Goal: Transaction & Acquisition: Book appointment/travel/reservation

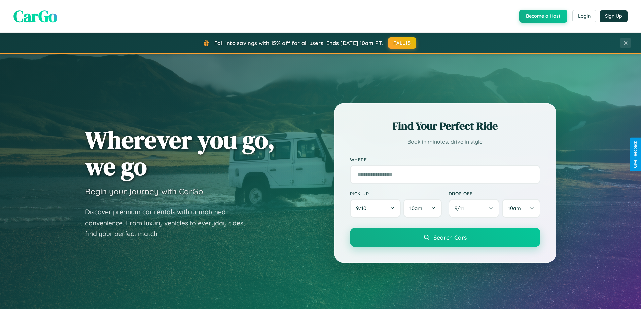
scroll to position [20, 0]
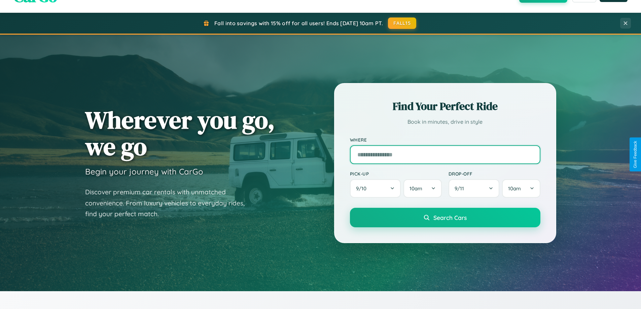
click at [445, 154] on input "text" at bounding box center [445, 154] width 190 height 19
type input "****"
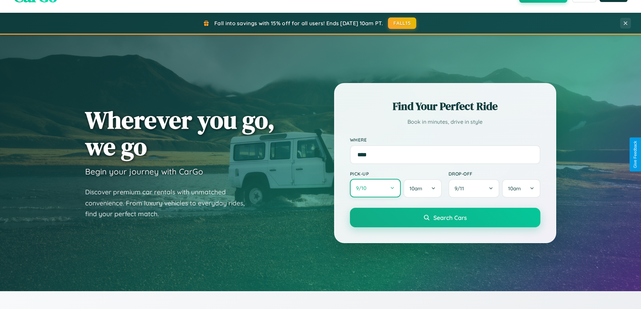
click at [375, 189] on button "9 / 10" at bounding box center [375, 188] width 51 height 19
select select "*"
select select "****"
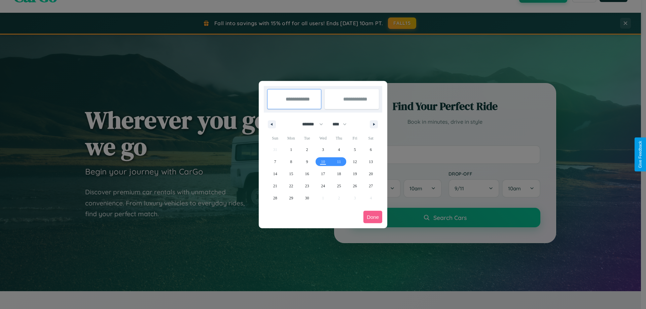
drag, startPoint x: 309, startPoint y: 124, endPoint x: 323, endPoint y: 135, distance: 17.2
click at [309, 124] on select "******* ******** ***** ***** *** **** **** ****** ********* ******* ******** **…" at bounding box center [311, 124] width 29 height 11
select select "**"
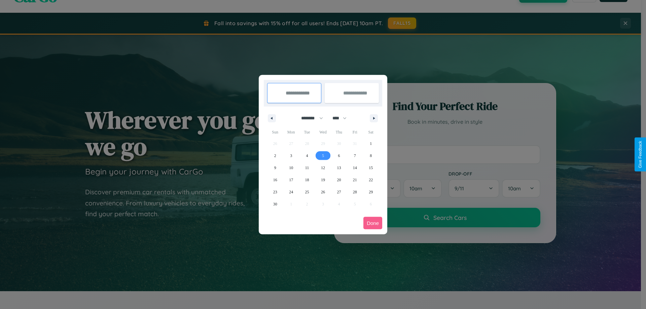
click at [323, 155] on span "5" at bounding box center [323, 156] width 2 height 12
type input "**********"
click at [339, 155] on span "6" at bounding box center [339, 156] width 2 height 12
type input "**********"
click at [373, 223] on button "Done" at bounding box center [372, 223] width 19 height 12
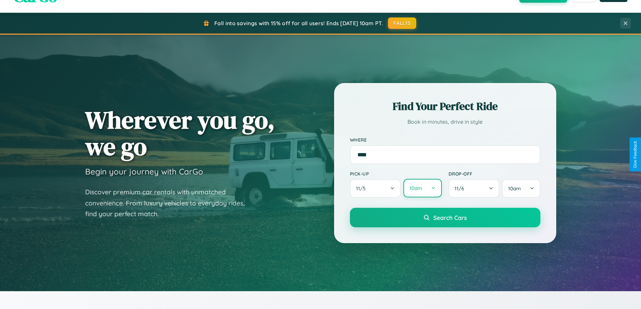
click at [422, 188] on button "10am" at bounding box center [422, 188] width 38 height 19
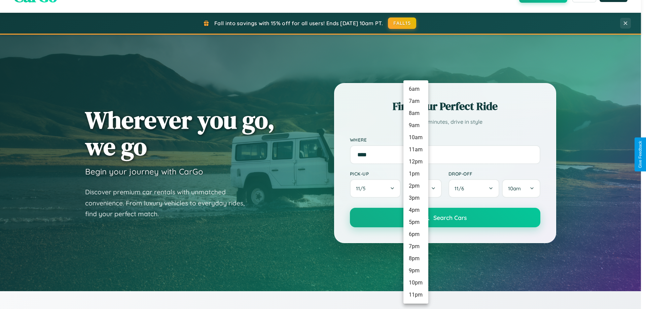
click at [415, 210] on li "4pm" at bounding box center [415, 210] width 25 height 12
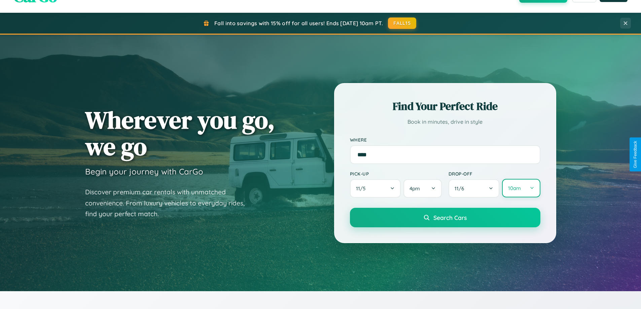
click at [521, 188] on button "10am" at bounding box center [521, 188] width 38 height 19
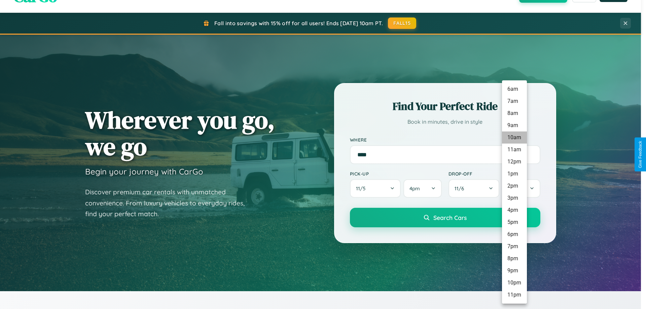
click at [514, 138] on li "10am" at bounding box center [514, 138] width 25 height 12
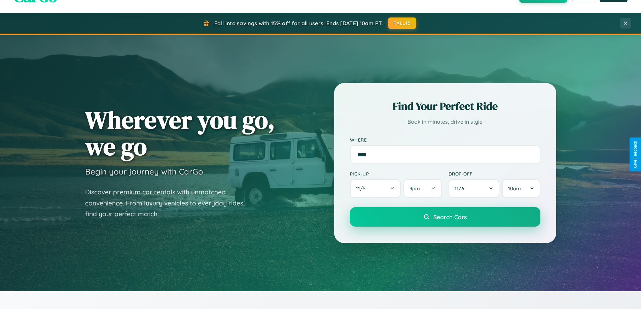
click at [445, 218] on span "Search Cars" at bounding box center [449, 216] width 33 height 7
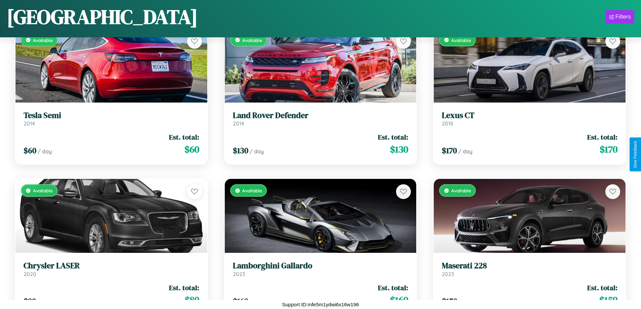
scroll to position [4011, 0]
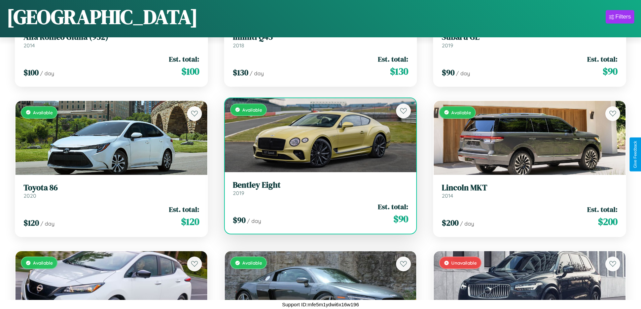
click at [318, 215] on div "$ 90 / day Est. total: $ 90" at bounding box center [321, 214] width 176 height 24
click at [318, 214] on div "$ 90 / day Est. total: $ 90" at bounding box center [321, 214] width 176 height 24
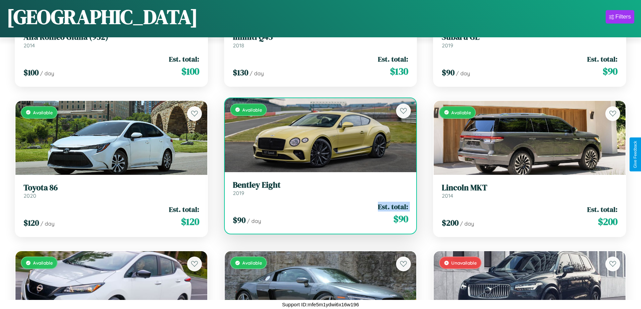
click at [318, 214] on div "$ 90 / day Est. total: $ 90" at bounding box center [321, 214] width 176 height 24
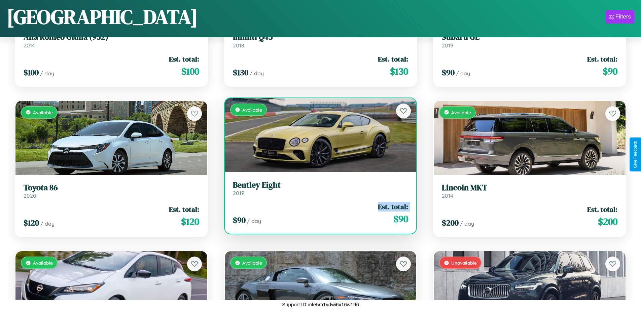
click at [318, 214] on div "$ 90 / day Est. total: $ 90" at bounding box center [321, 214] width 176 height 24
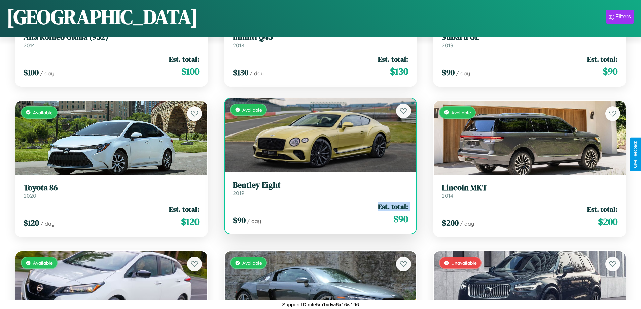
click at [318, 214] on div "$ 90 / day Est. total: $ 90" at bounding box center [321, 214] width 176 height 24
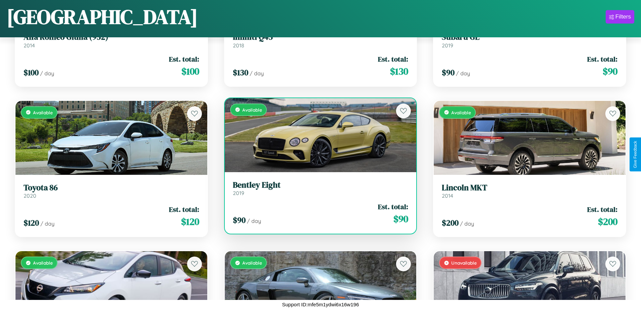
click at [318, 214] on div "$ 90 / day Est. total: $ 90" at bounding box center [321, 214] width 176 height 24
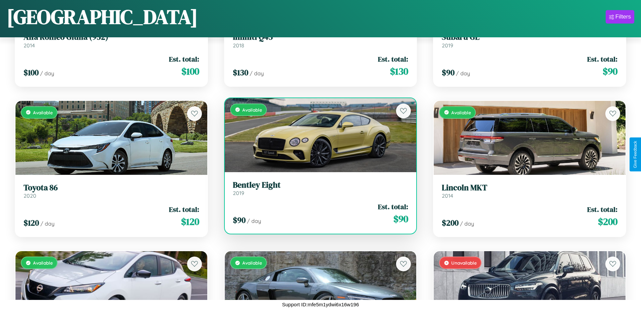
click at [318, 188] on h3 "Bentley Eight" at bounding box center [321, 185] width 176 height 10
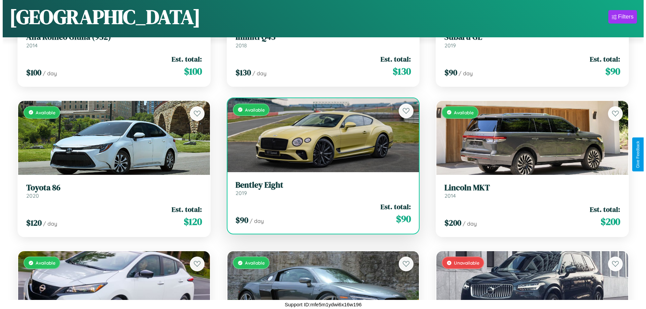
scroll to position [0, 0]
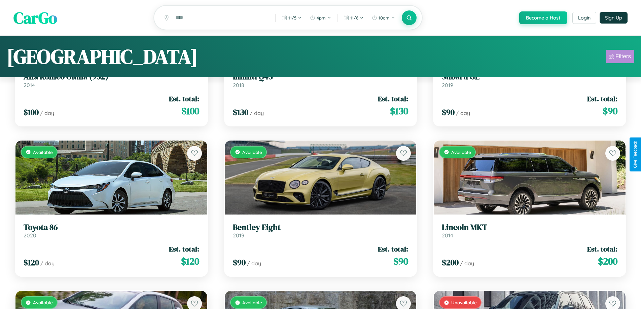
click at [620, 58] on div "Filters" at bounding box center [622, 56] width 15 height 7
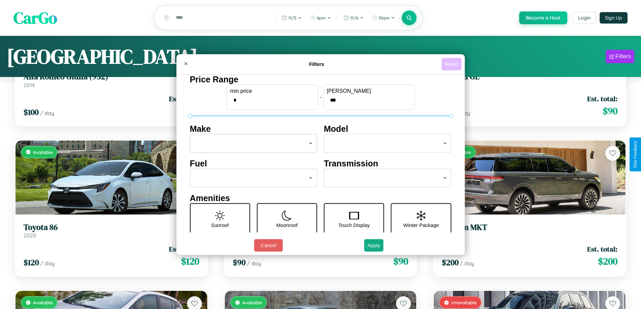
click at [452, 64] on button "Reset" at bounding box center [451, 64] width 20 height 12
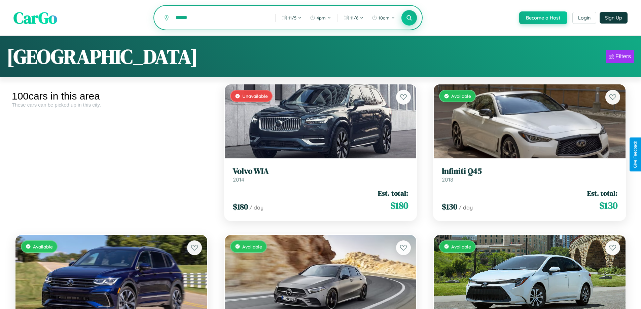
type input "******"
click at [409, 18] on icon at bounding box center [409, 17] width 6 height 6
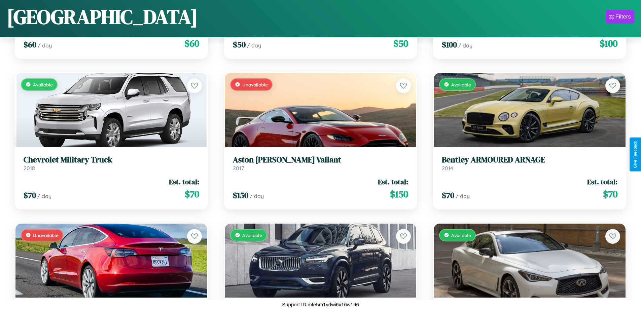
scroll to position [4463, 0]
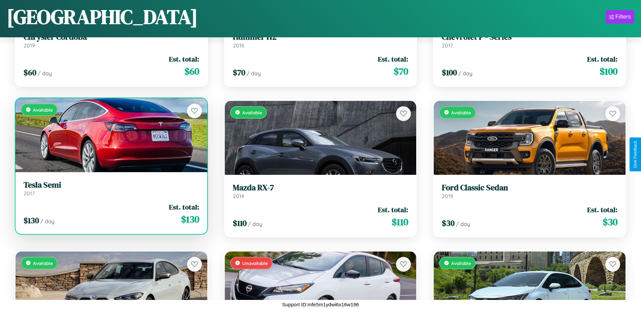
click at [110, 188] on h3 "Tesla Semi" at bounding box center [112, 185] width 176 height 10
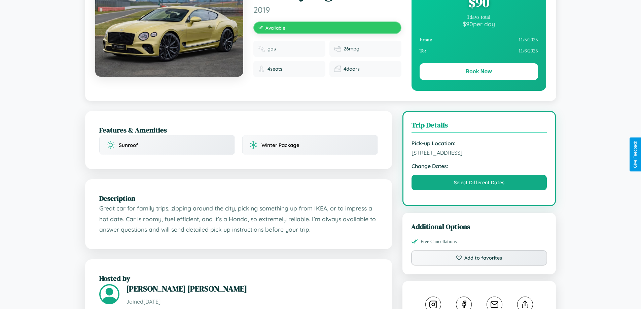
scroll to position [221, 0]
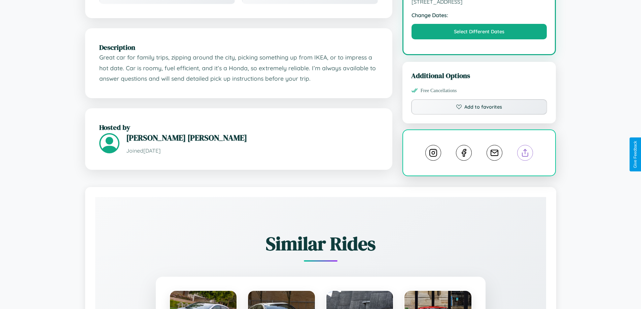
click at [525, 154] on line at bounding box center [525, 151] width 0 height 5
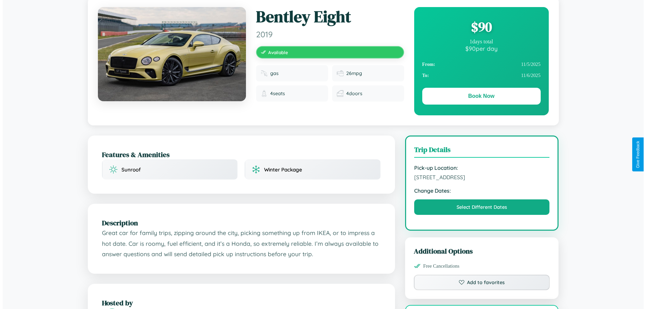
scroll to position [0, 0]
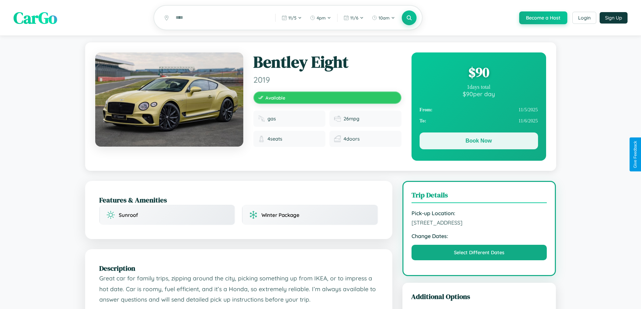
click at [478, 142] on button "Book Now" at bounding box center [478, 141] width 118 height 17
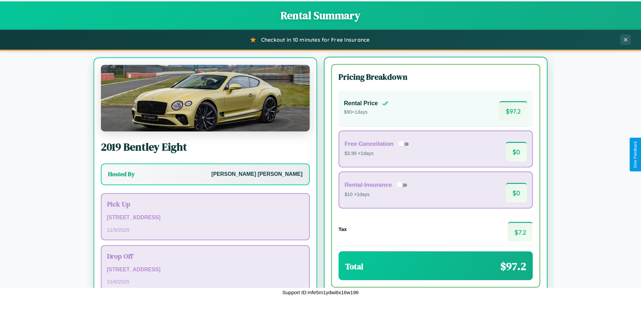
scroll to position [31, 0]
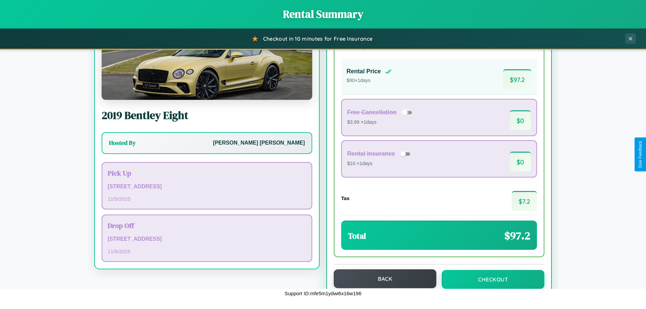
click at [382, 279] on button "Back" at bounding box center [385, 278] width 103 height 19
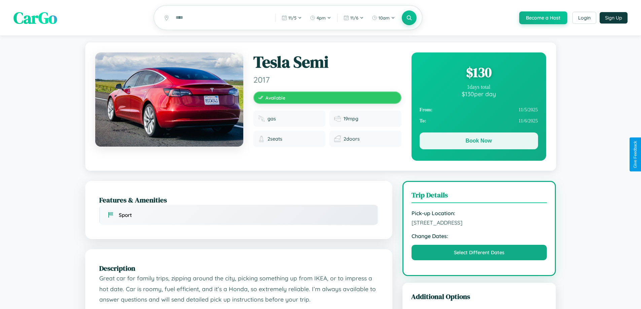
click at [478, 142] on button "Book Now" at bounding box center [478, 141] width 118 height 17
